Goal: Find specific page/section: Find specific page/section

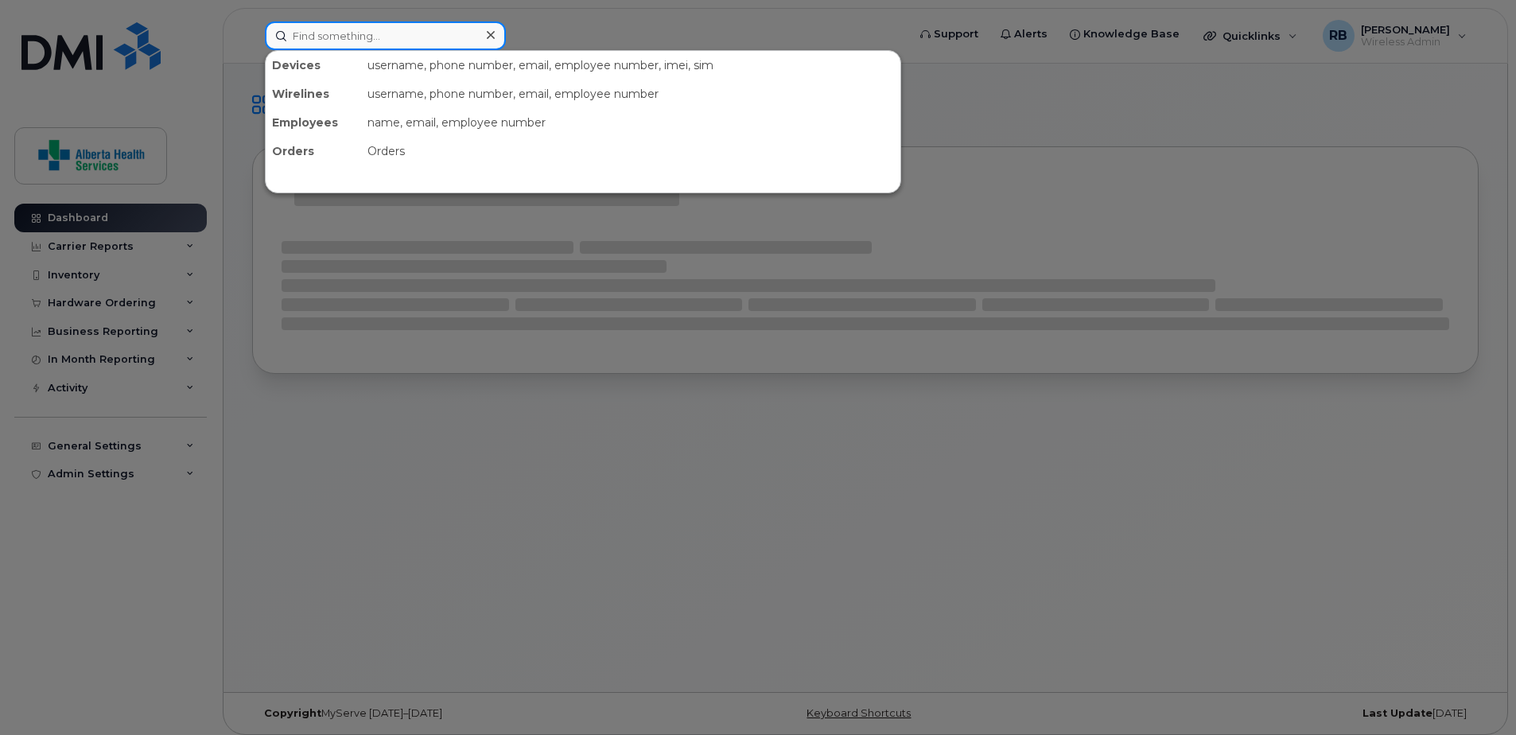
click at [391, 37] on input at bounding box center [385, 35] width 241 height 29
paste input "780-914-2889"
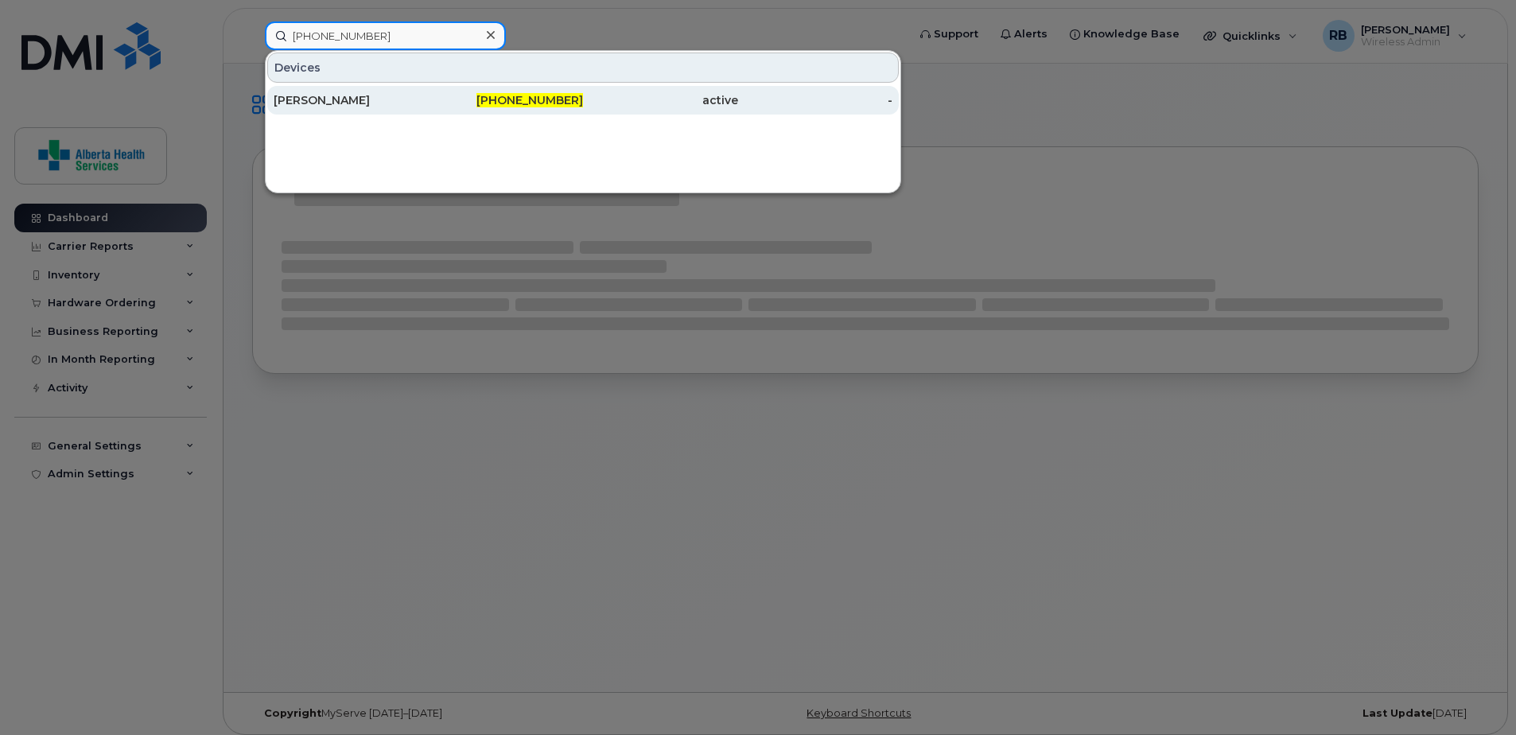
type input "780-914-2889"
click at [469, 95] on div "780-914-2889" at bounding box center [506, 100] width 155 height 16
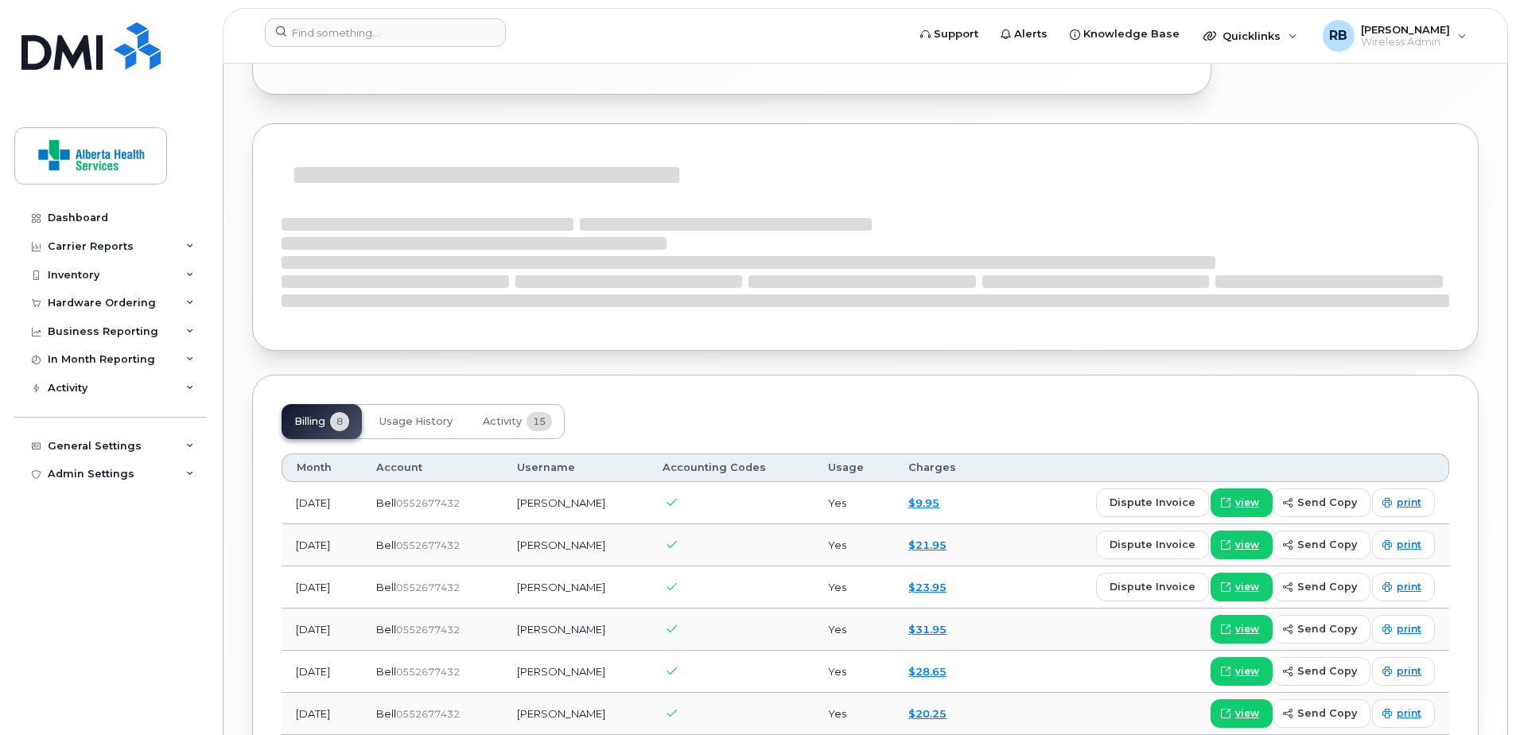
scroll to position [1193, 0]
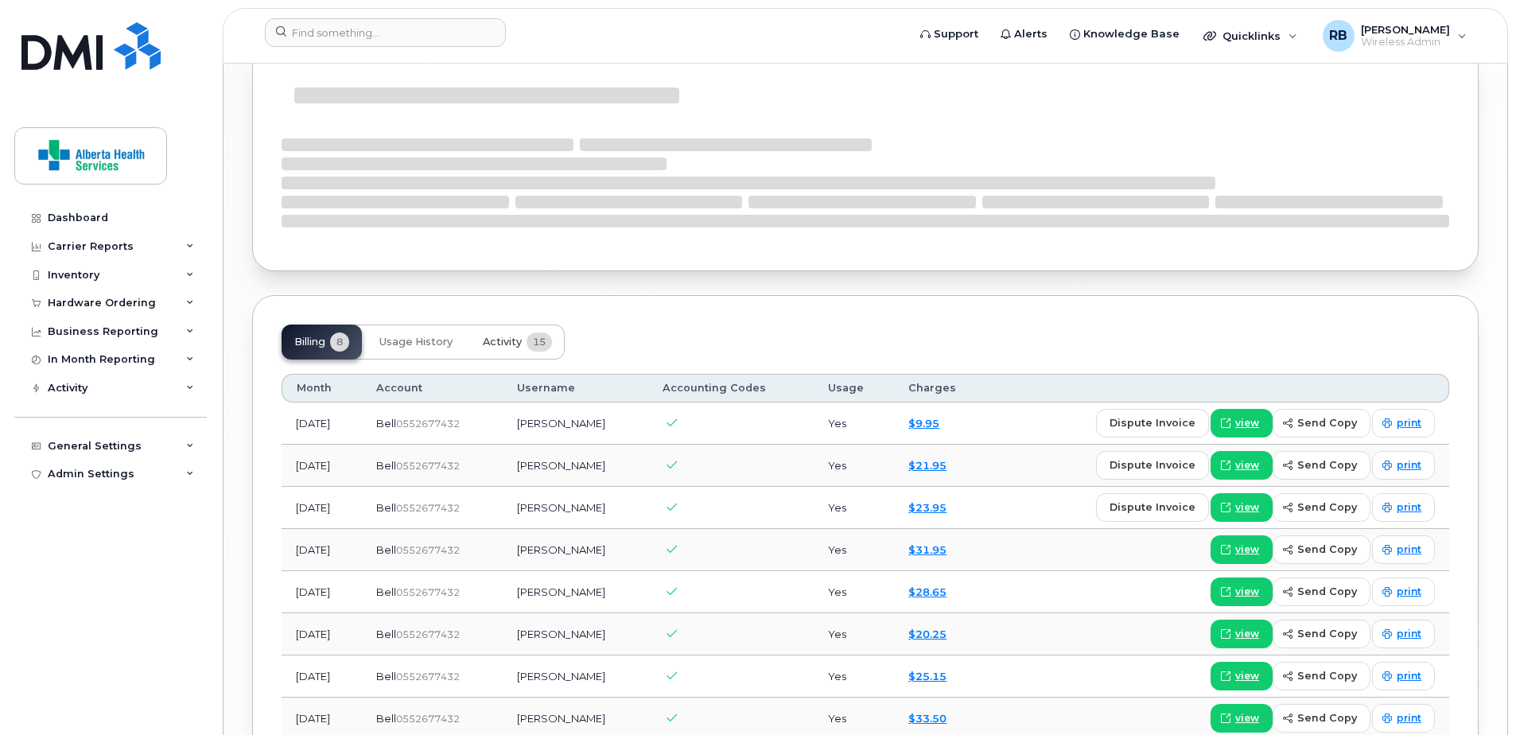
click at [535, 332] on span "15" at bounding box center [538, 341] width 25 height 19
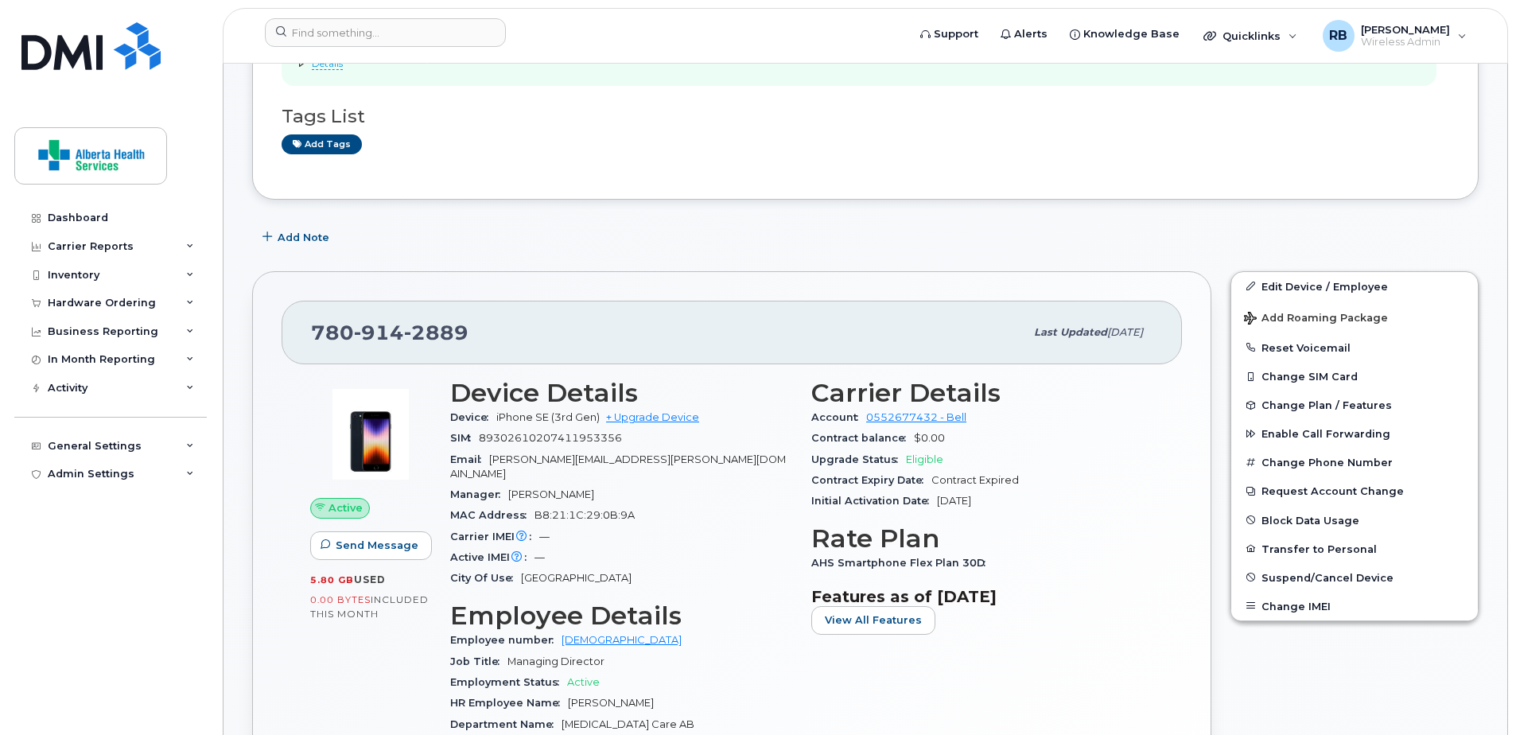
scroll to position [0, 0]
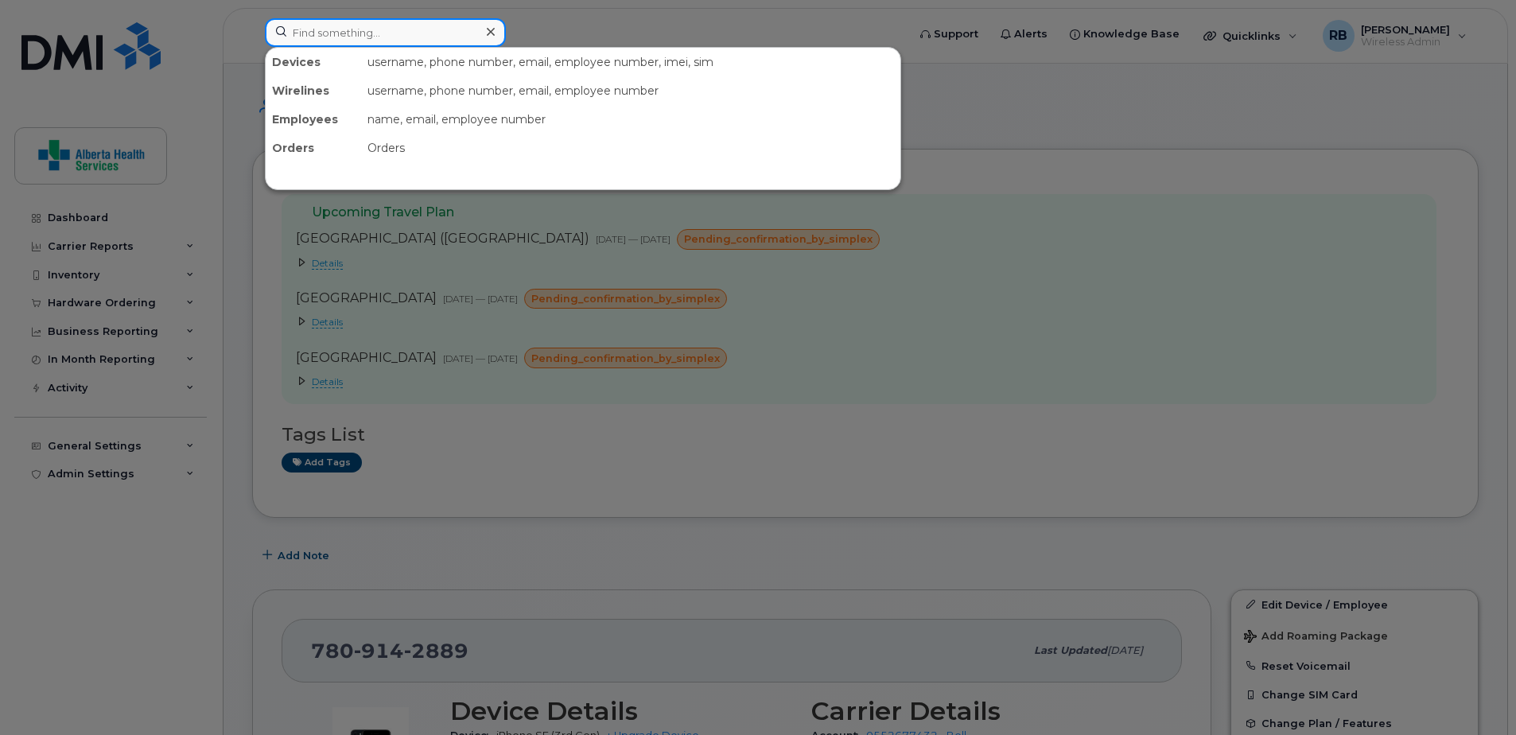
click at [360, 21] on input at bounding box center [385, 32] width 241 height 29
paste input "7802065547"
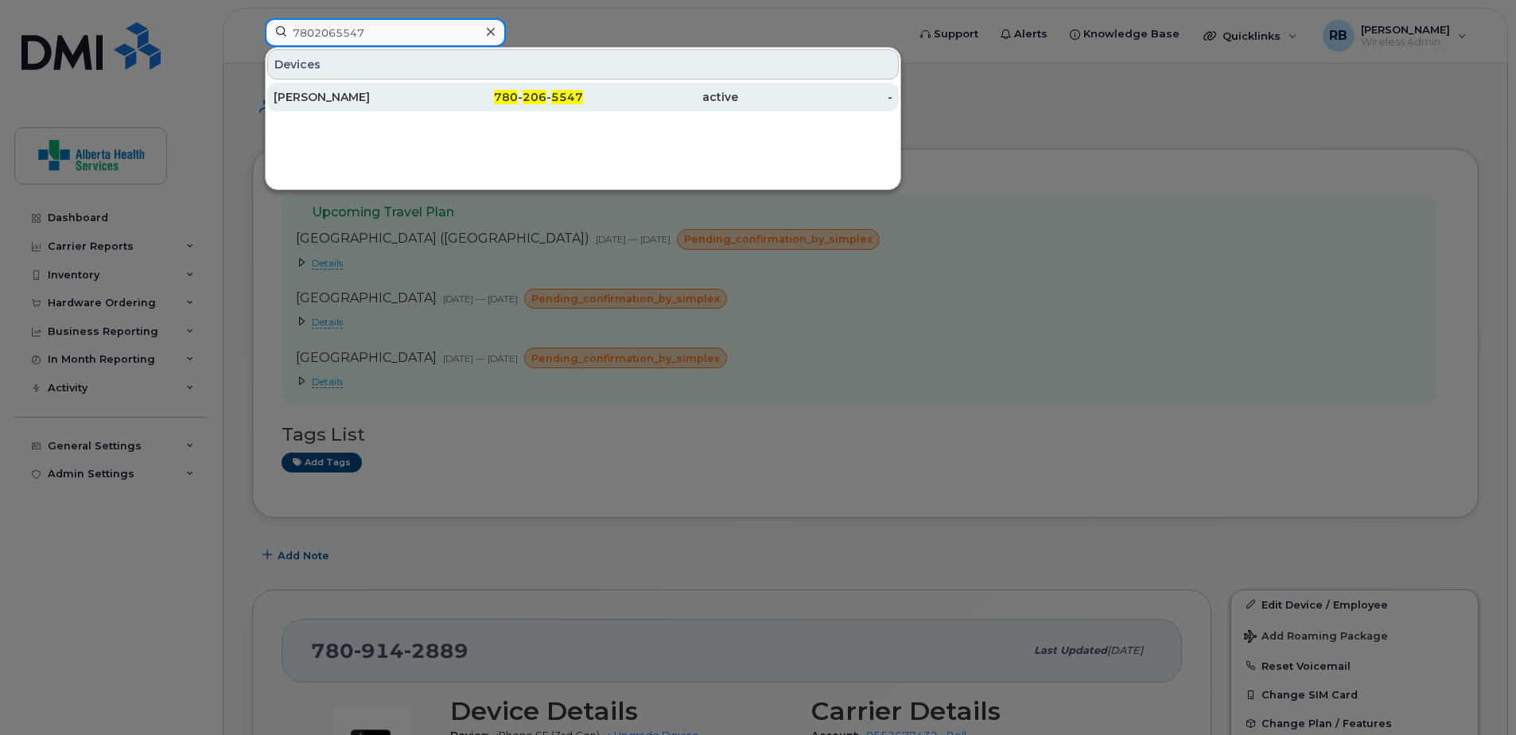
type input "7802065547"
click at [456, 101] on div "780 - 206 - 5547" at bounding box center [506, 97] width 155 height 16
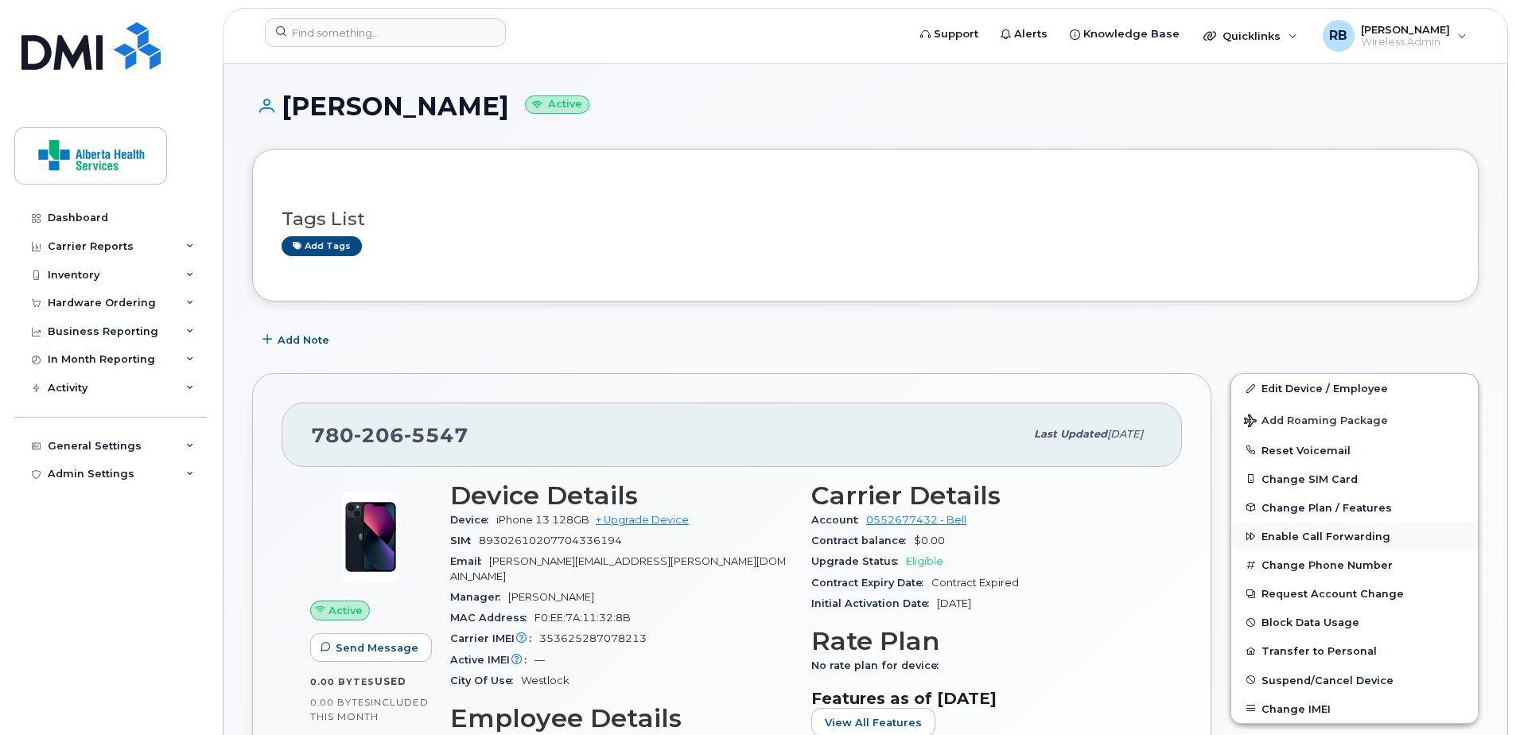
click at [1336, 539] on span "Enable Call Forwarding" at bounding box center [1325, 536] width 129 height 12
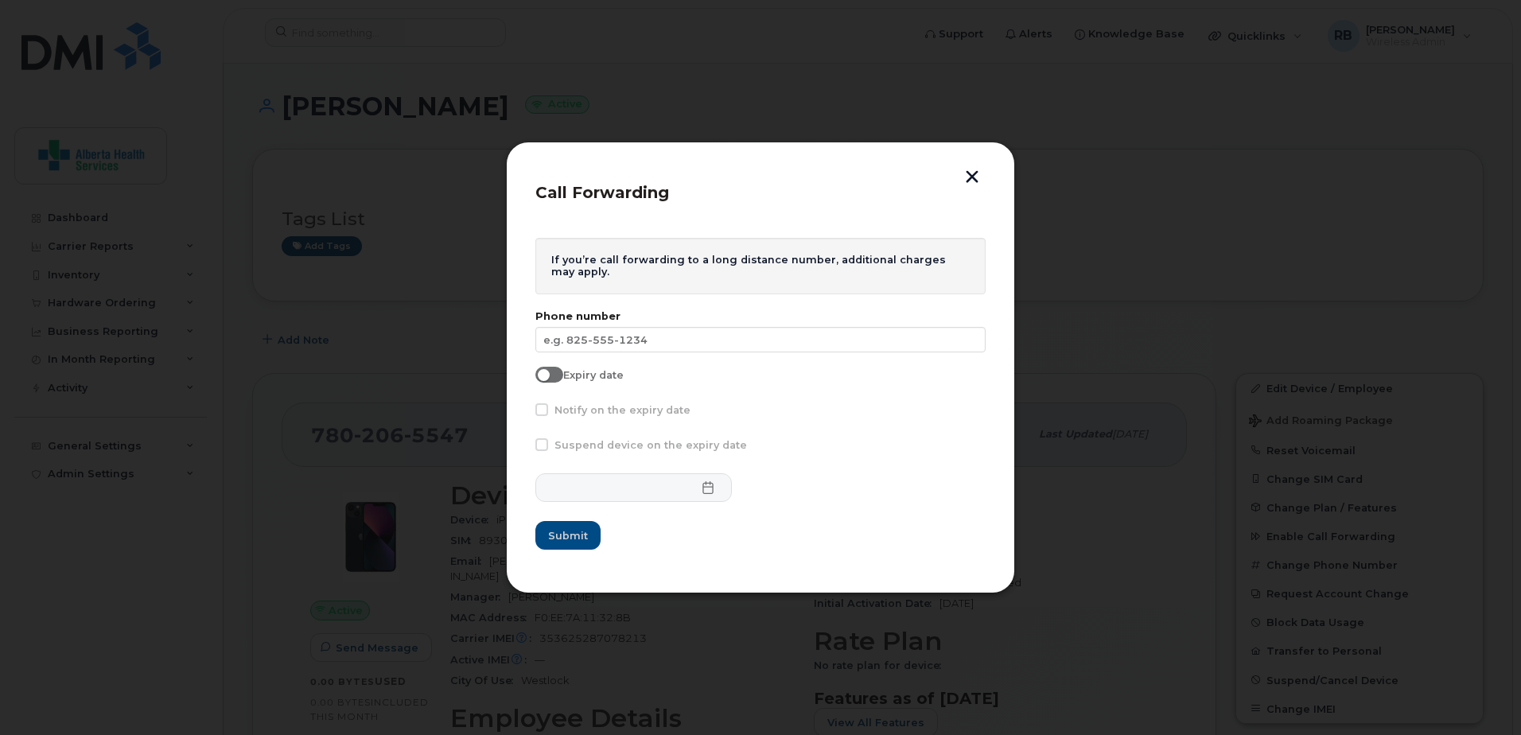
click at [972, 172] on button "button" at bounding box center [972, 178] width 24 height 17
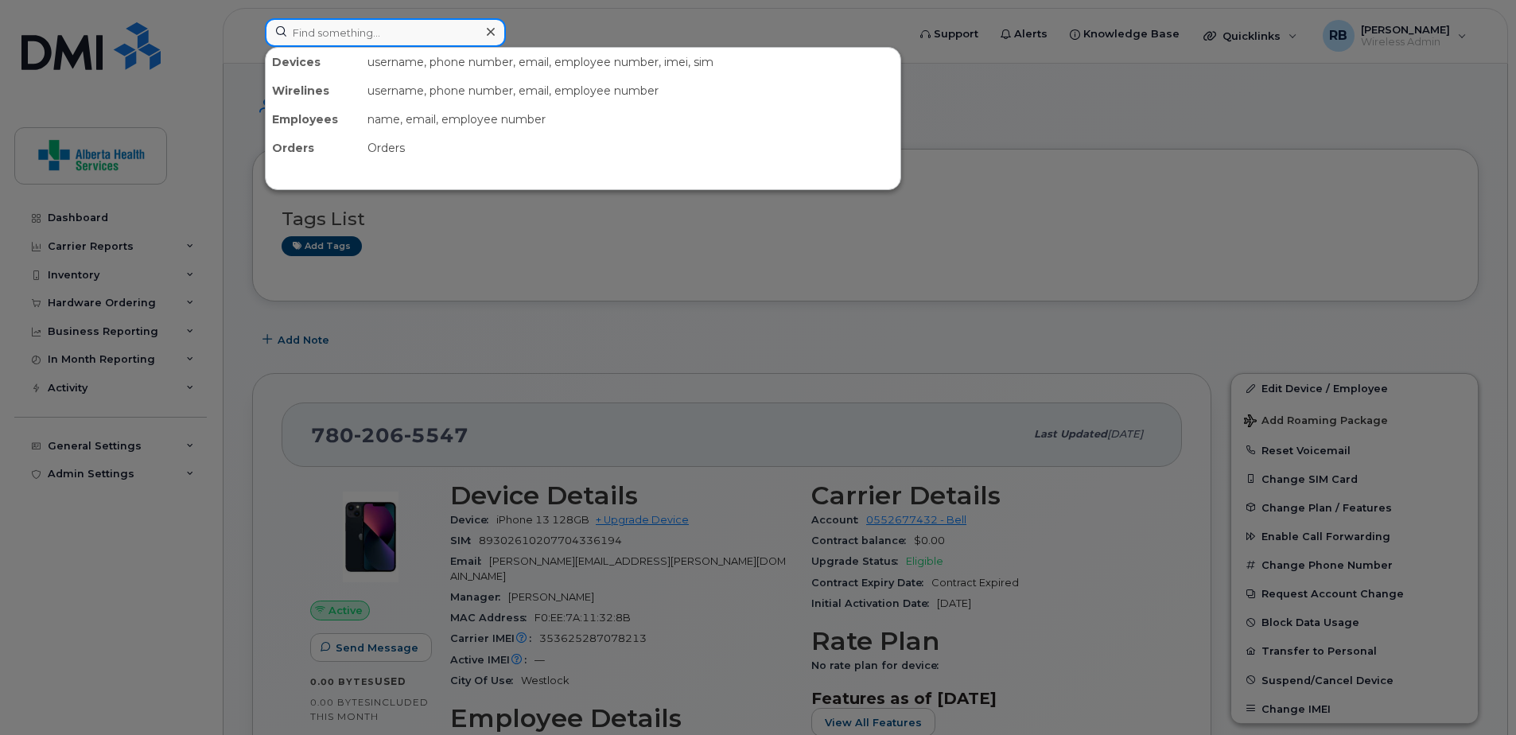
click at [441, 23] on input at bounding box center [385, 32] width 241 height 29
paste input "7802926791"
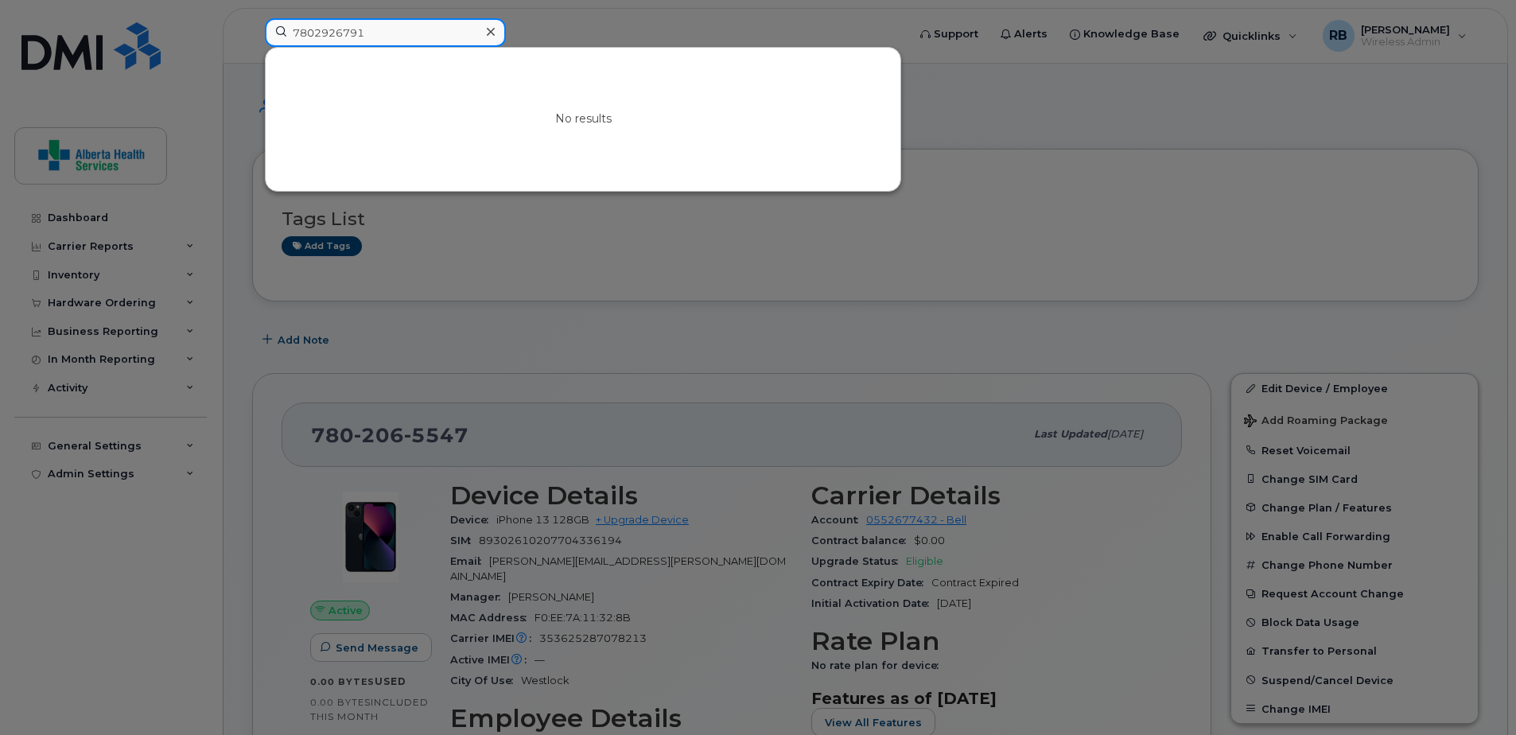
drag, startPoint x: 393, startPoint y: 29, endPoint x: 10, endPoint y: 14, distance: 383.7
click at [252, 18] on div "7802926791 No results" at bounding box center [580, 35] width 657 height 35
paste input "[PERSON_NAME]"
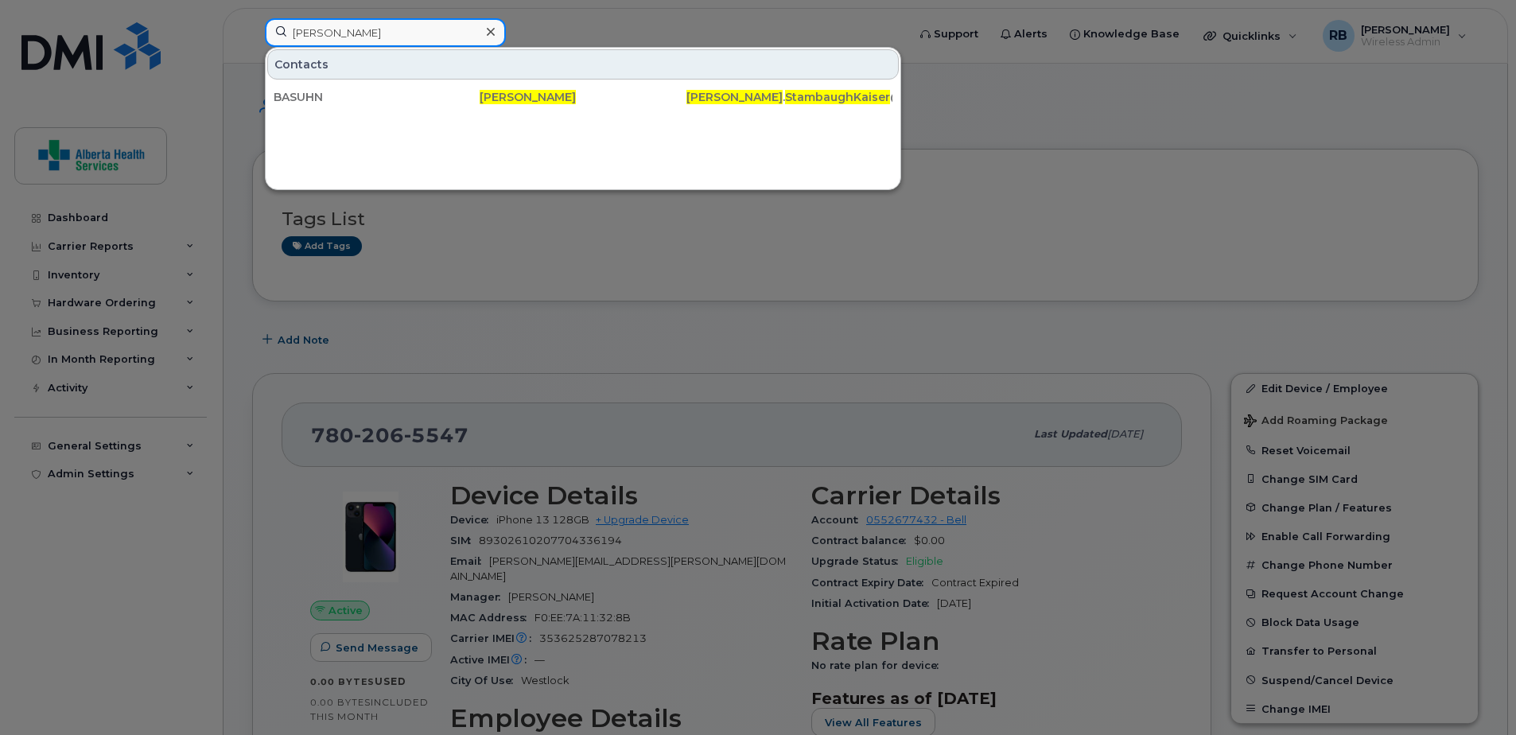
type input "[PERSON_NAME]"
